Goal: Information Seeking & Learning: Learn about a topic

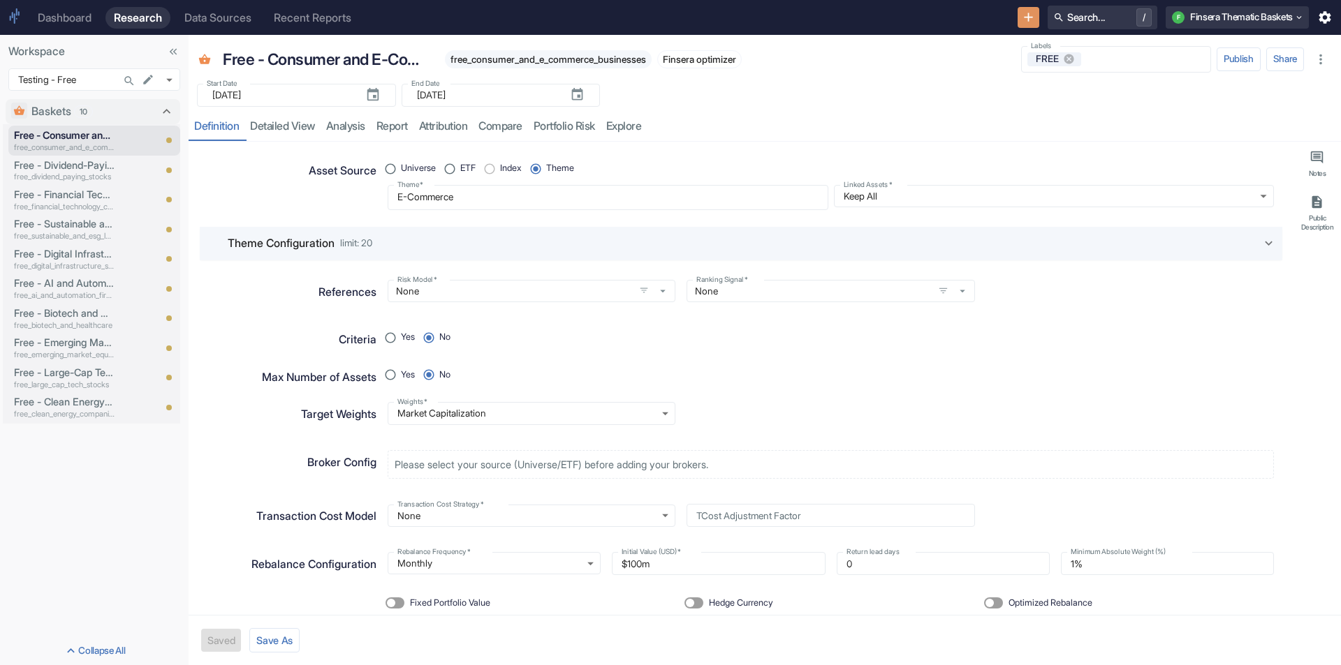
type textarea "x"
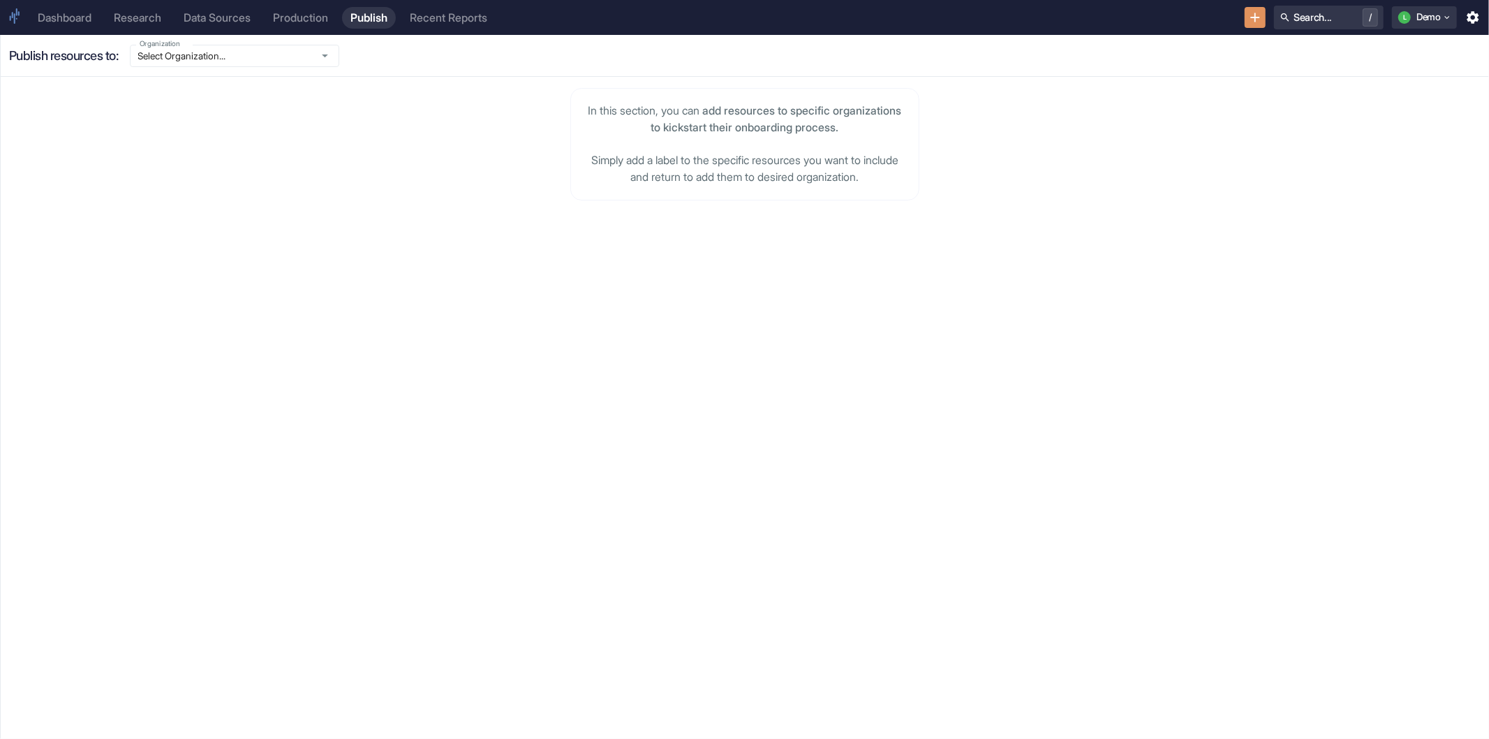
click at [78, 11] on div "Dashboard" at bounding box center [65, 17] width 54 height 13
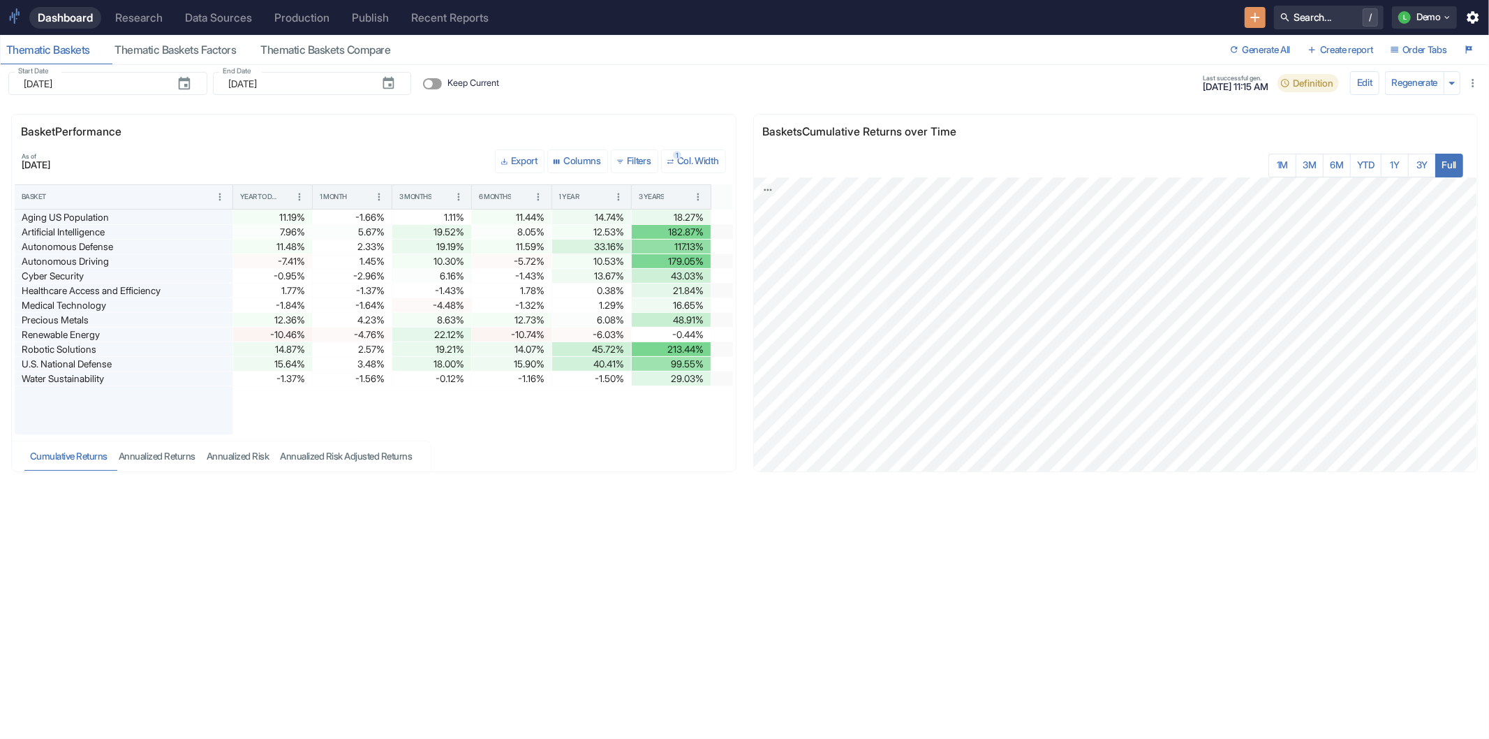
click at [718, 52] on div "Thematic Baskets Thematic Baskets Factors Thematic Baskets Compare" at bounding box center [613, 50] width 1224 height 29
click at [152, 20] on div "Research" at bounding box center [138, 17] width 47 height 13
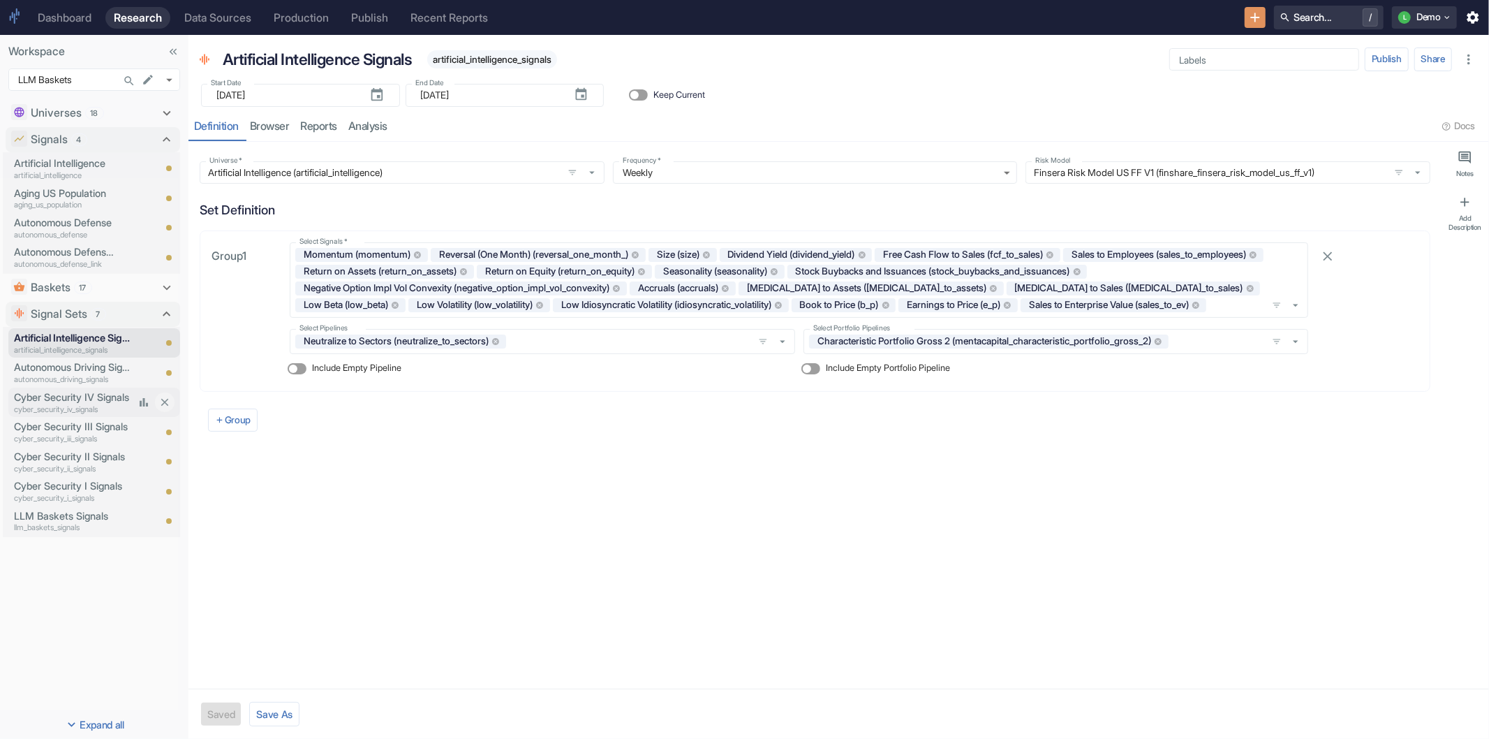
click at [73, 397] on p "Cyber Security IV Signals" at bounding box center [74, 397] width 120 height 15
click at [99, 186] on p "Aging US Population" at bounding box center [64, 193] width 101 height 15
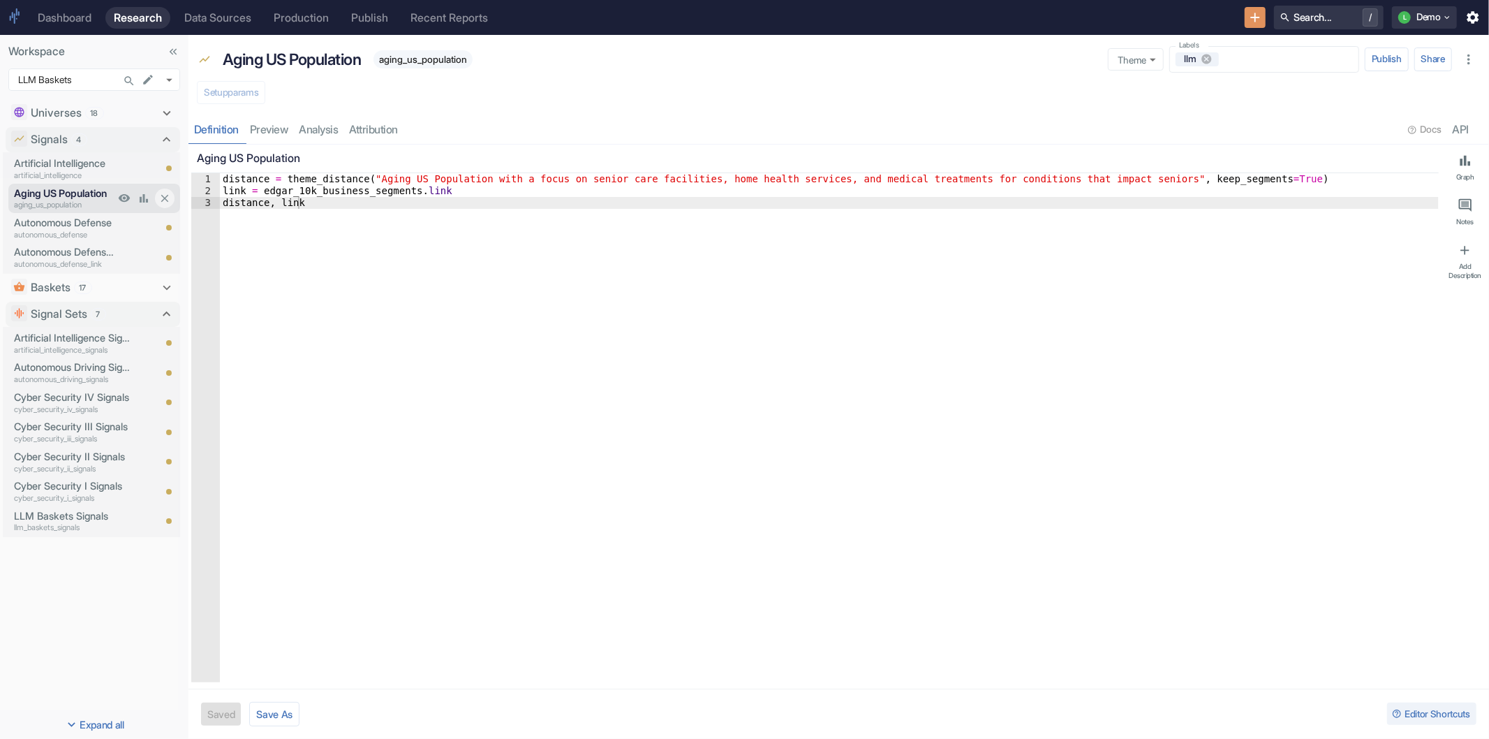
type textarea "x"
click at [98, 227] on p "Autonomous Defense" at bounding box center [64, 222] width 101 height 15
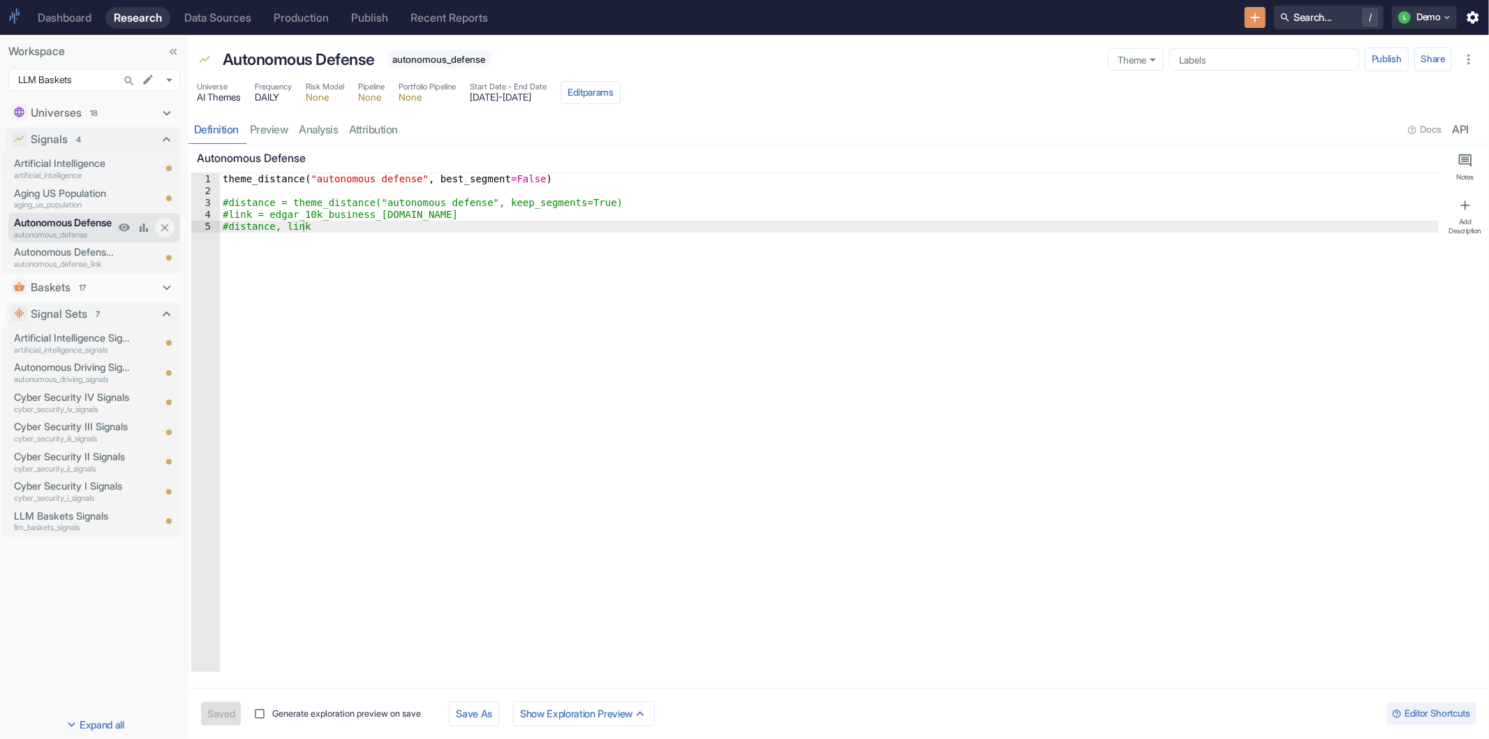
type textarea "x"
click at [59, 165] on p "Artificial Intelligence" at bounding box center [64, 163] width 101 height 15
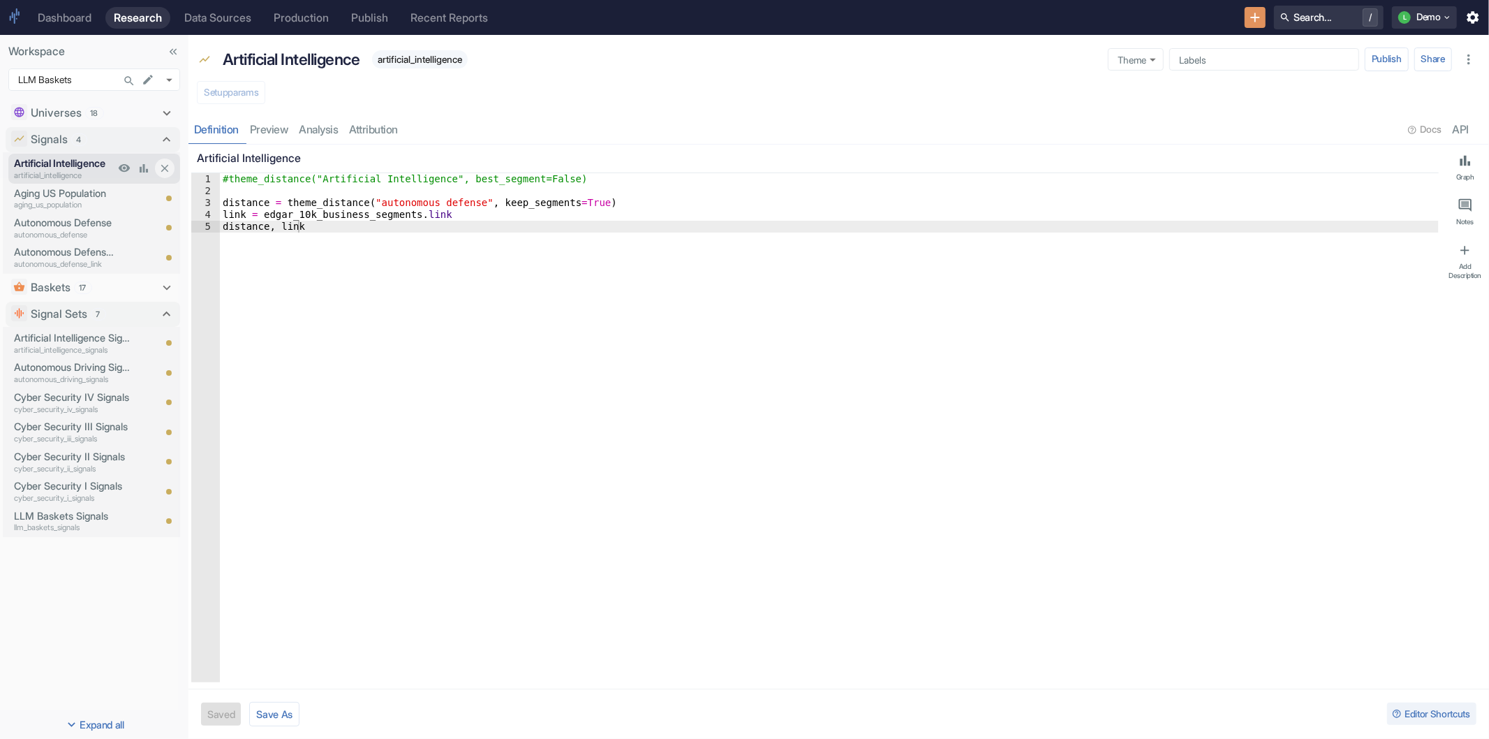
type textarea "x"
click at [47, 248] on p "Autonomous Defense Link" at bounding box center [64, 251] width 101 height 15
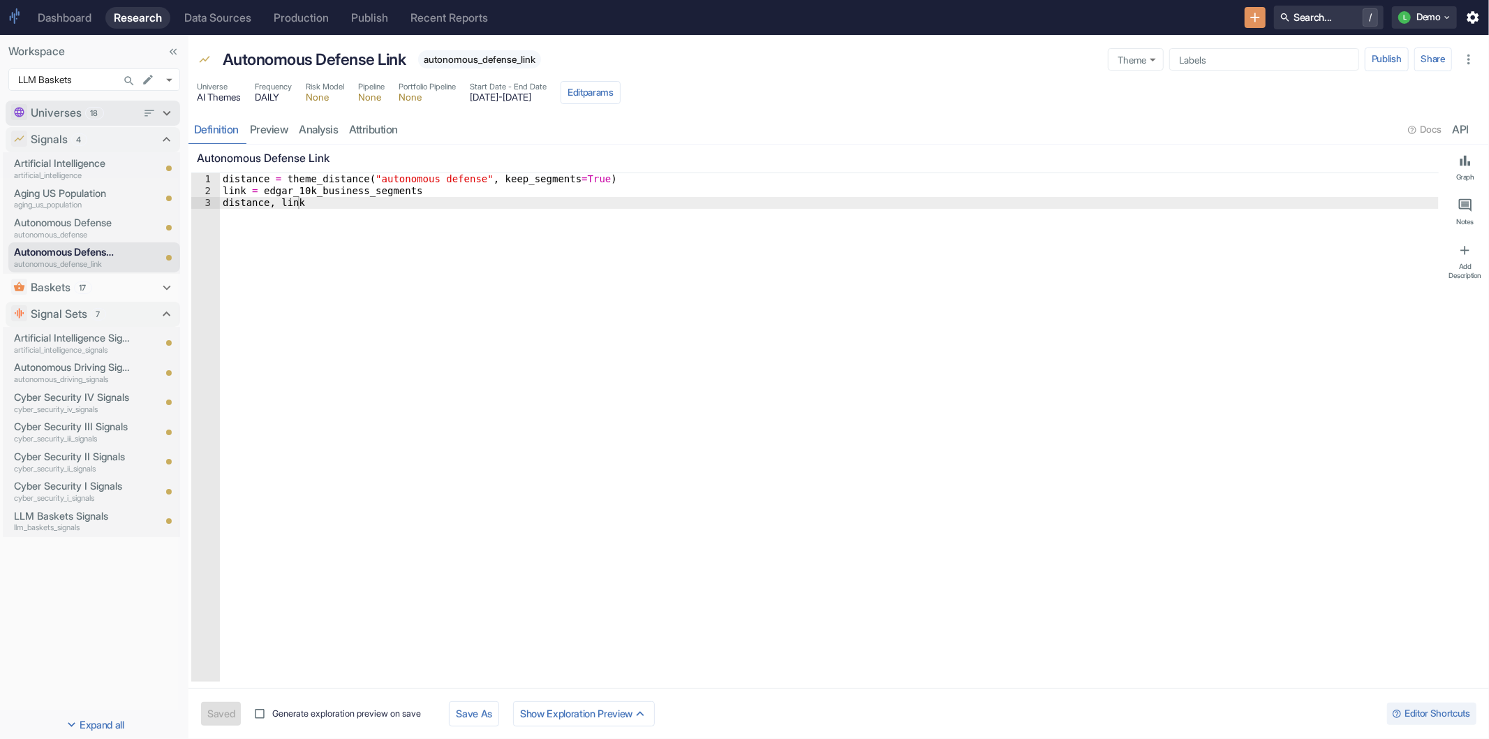
click at [169, 113] on icon at bounding box center [167, 113] width 8 height 5
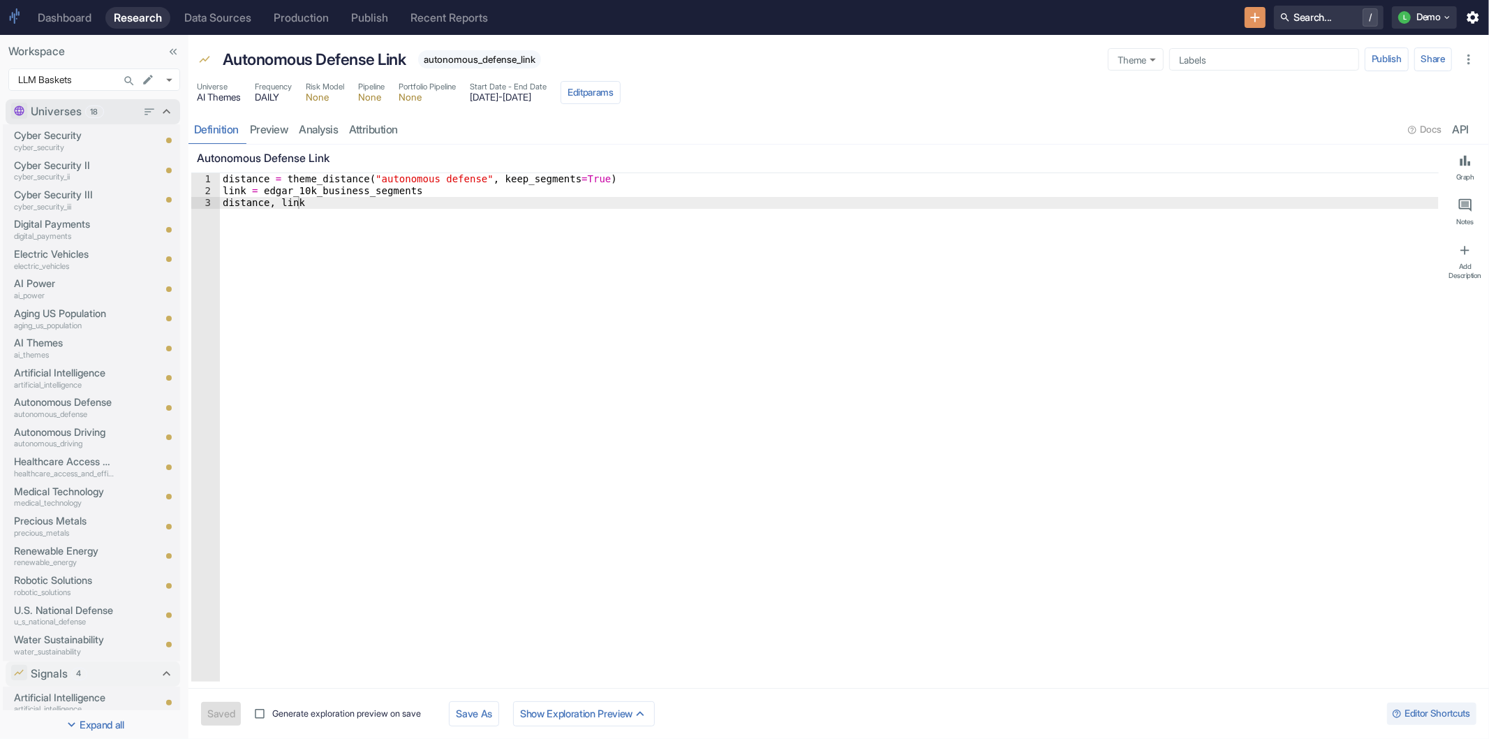
type textarea "x"
click at [65, 247] on p "Electric Vehicles" at bounding box center [64, 253] width 101 height 15
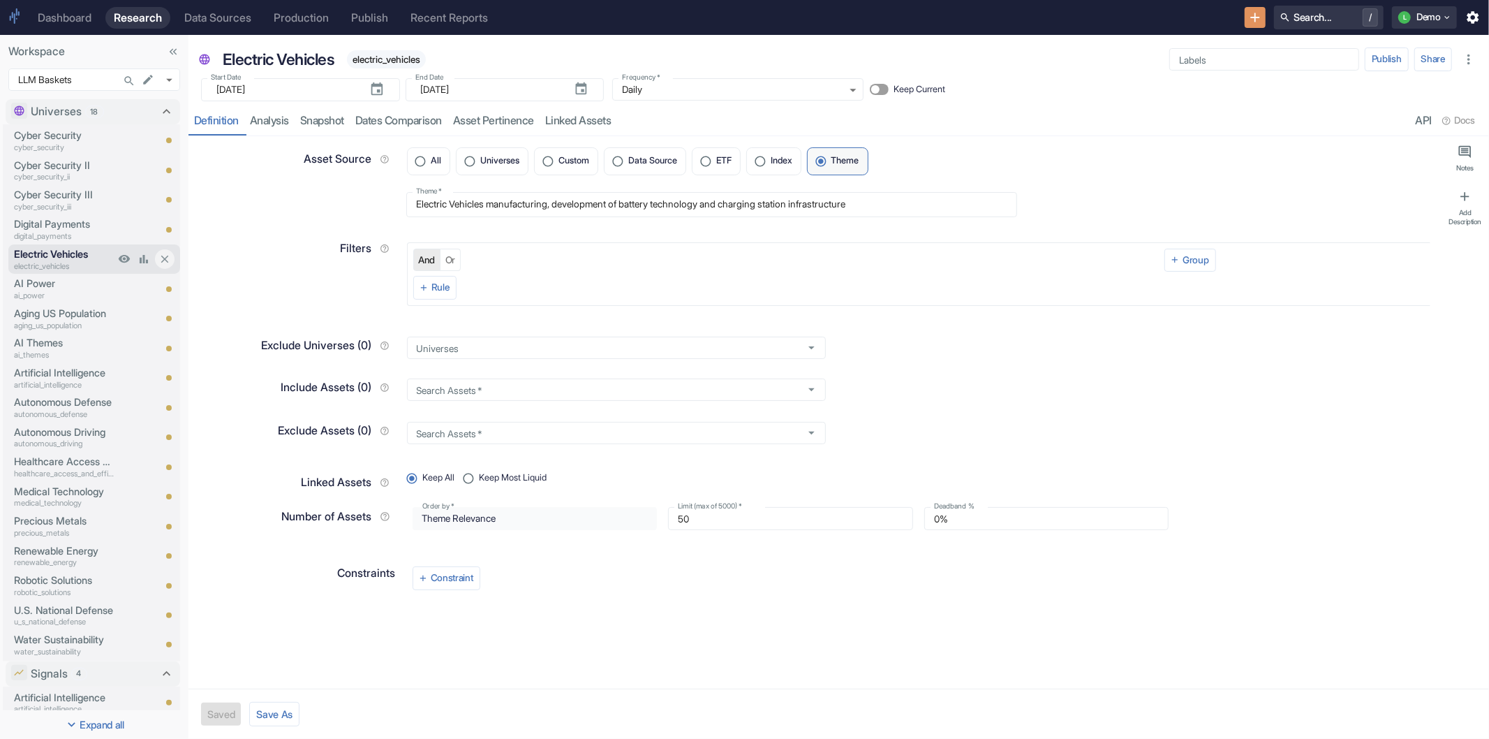
type textarea "x"
